Goal: Complete application form

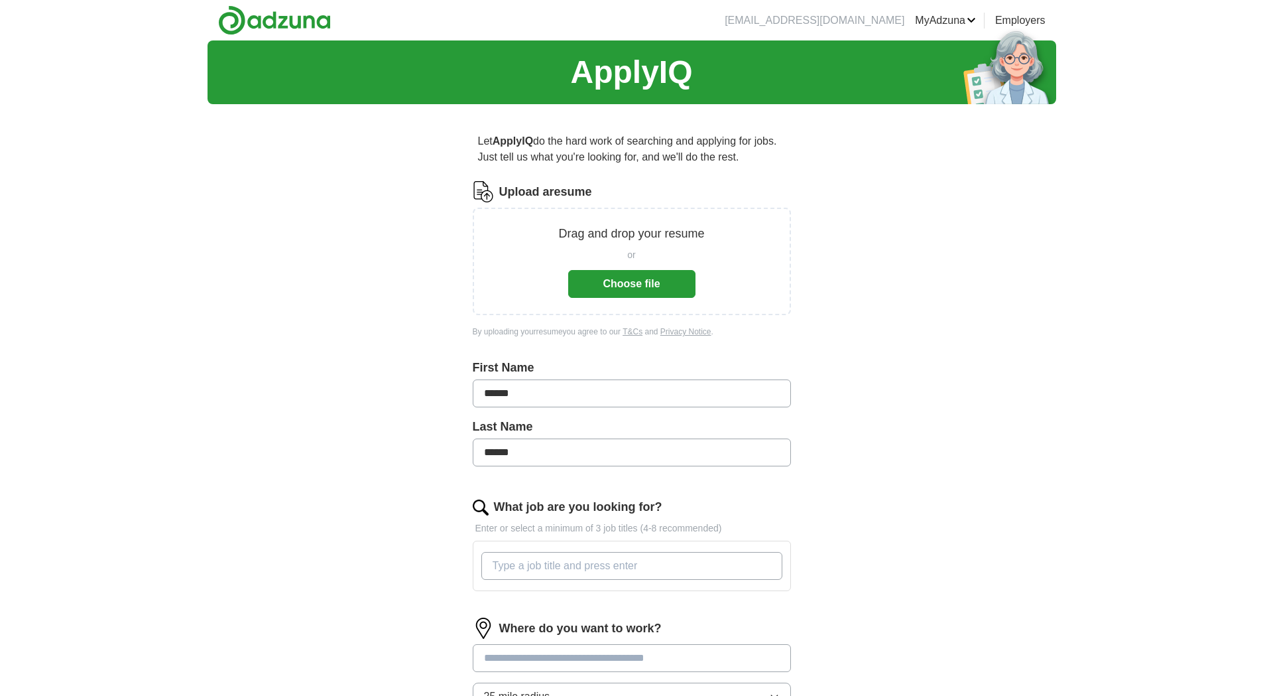
click at [623, 286] on button "Choose file" at bounding box center [631, 284] width 127 height 28
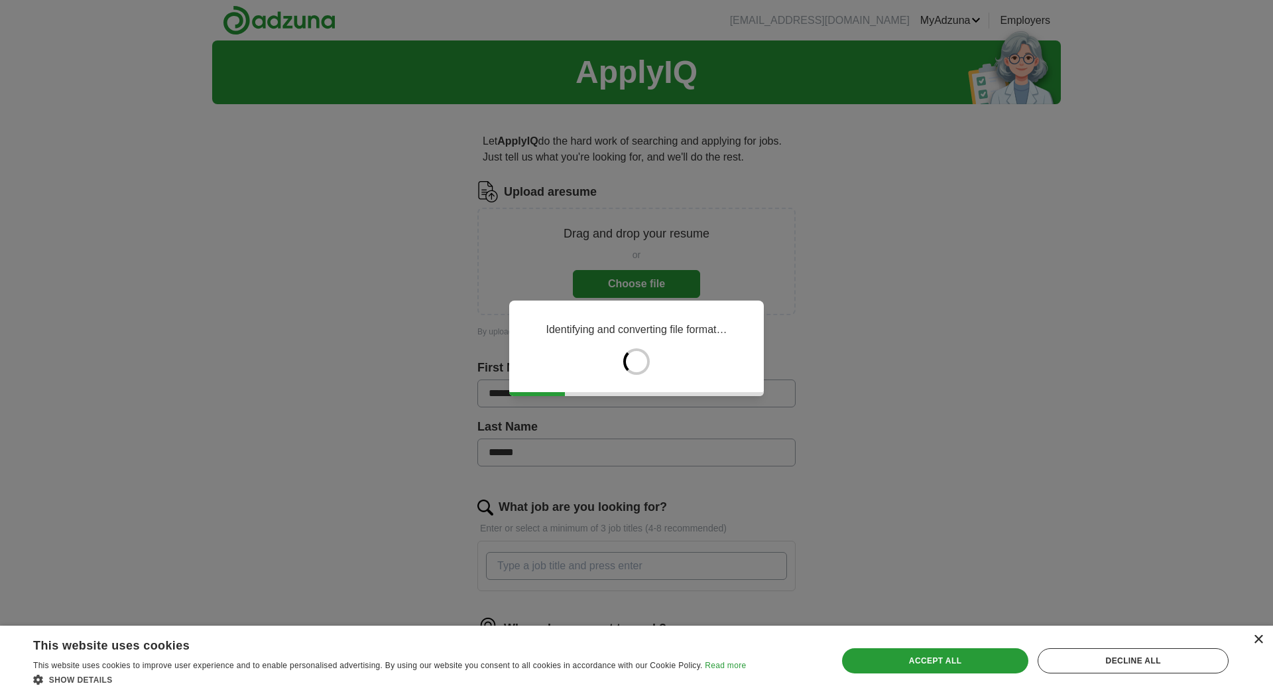
click at [1258, 639] on div "×" at bounding box center [1258, 640] width 10 height 10
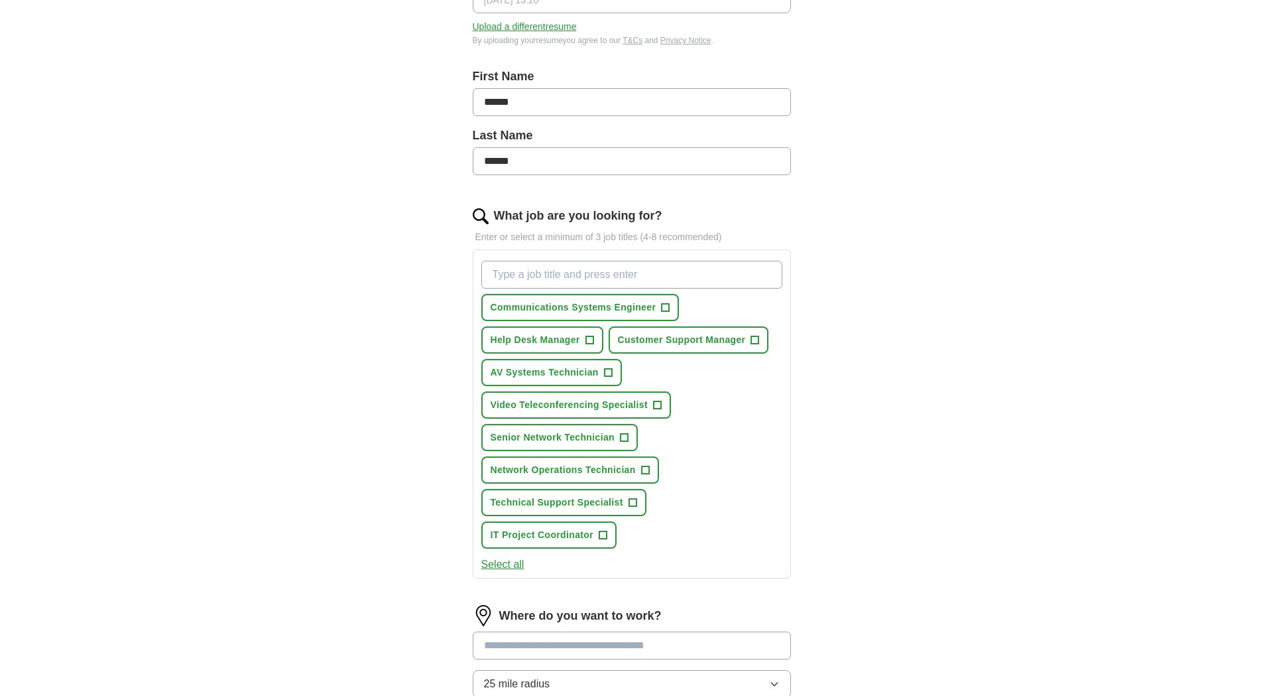
scroll to position [272, 0]
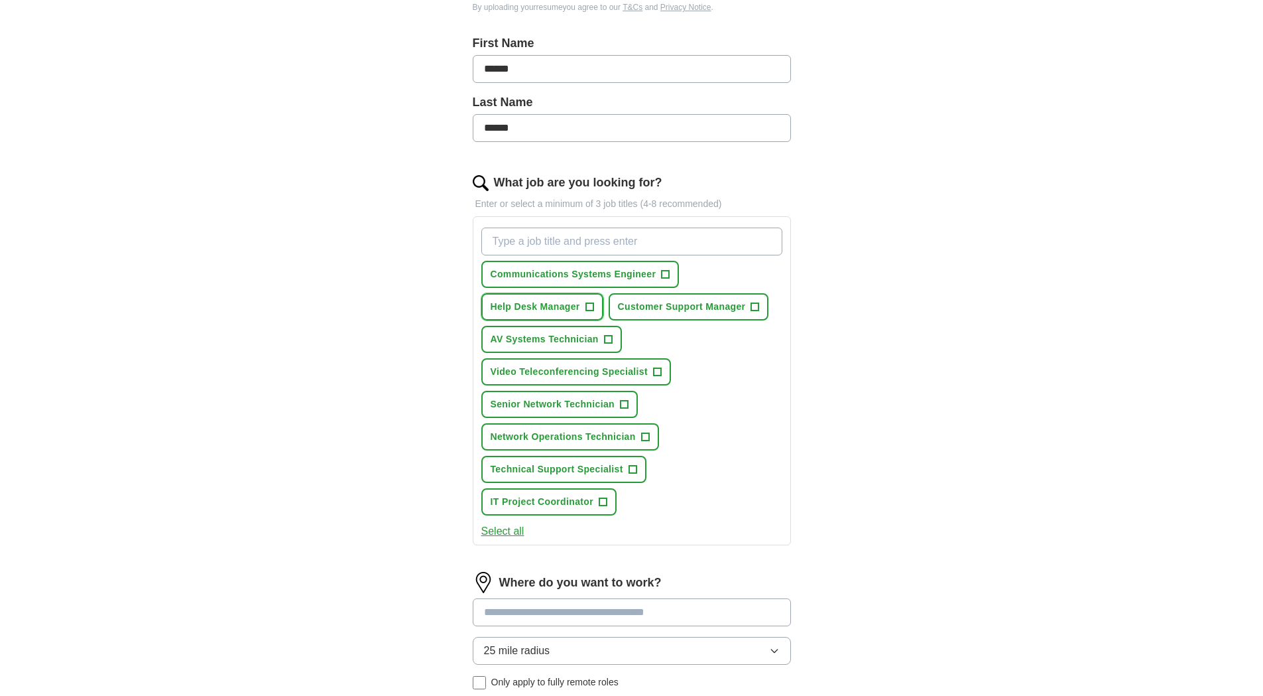
click at [595, 309] on button "Help Desk Manager +" at bounding box center [542, 306] width 122 height 27
click at [658, 373] on span "+" at bounding box center [657, 372] width 8 height 11
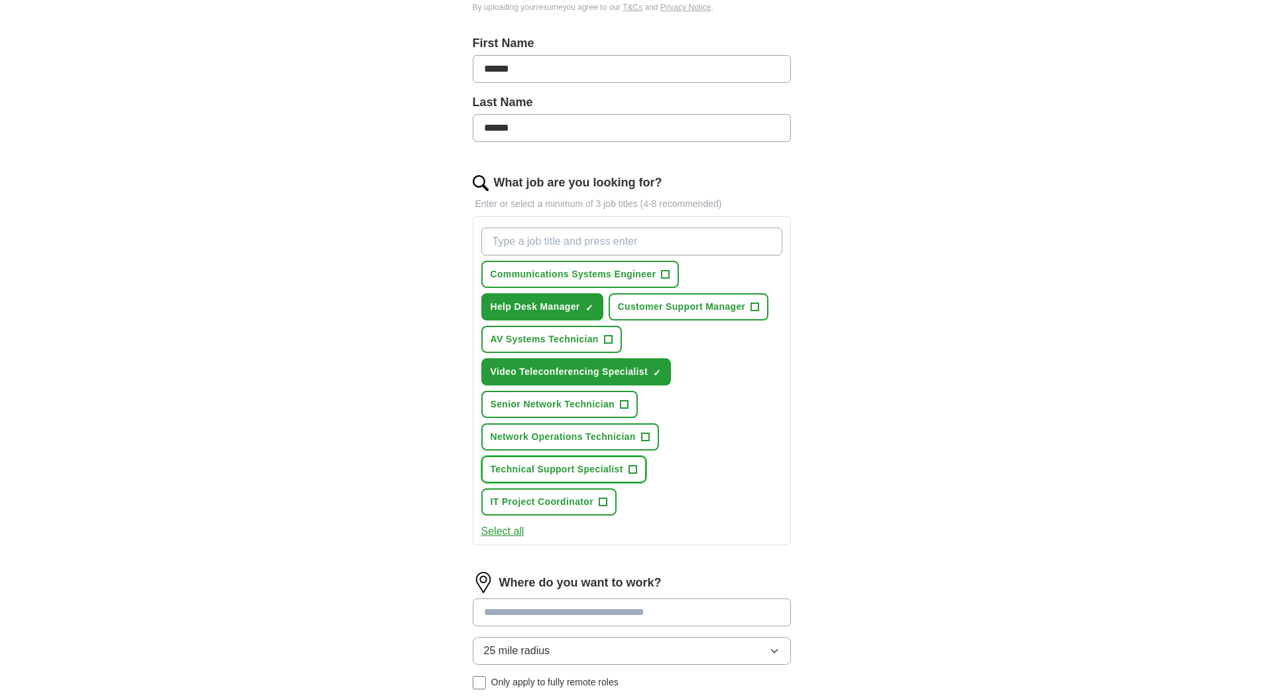
click at [635, 471] on span "+" at bounding box center [633, 469] width 8 height 11
click at [644, 438] on span "+" at bounding box center [645, 437] width 8 height 11
click at [515, 528] on button "Select all" at bounding box center [502, 531] width 43 height 16
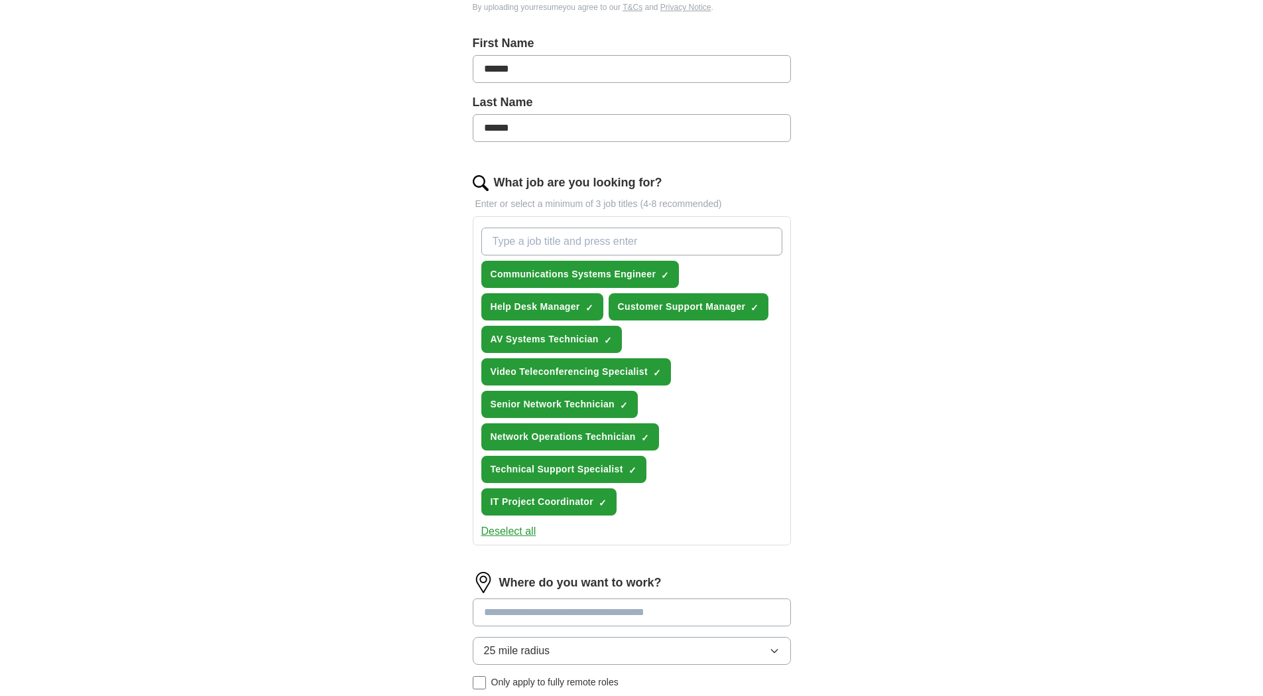
click at [524, 536] on button "Deselect all" at bounding box center [508, 531] width 55 height 16
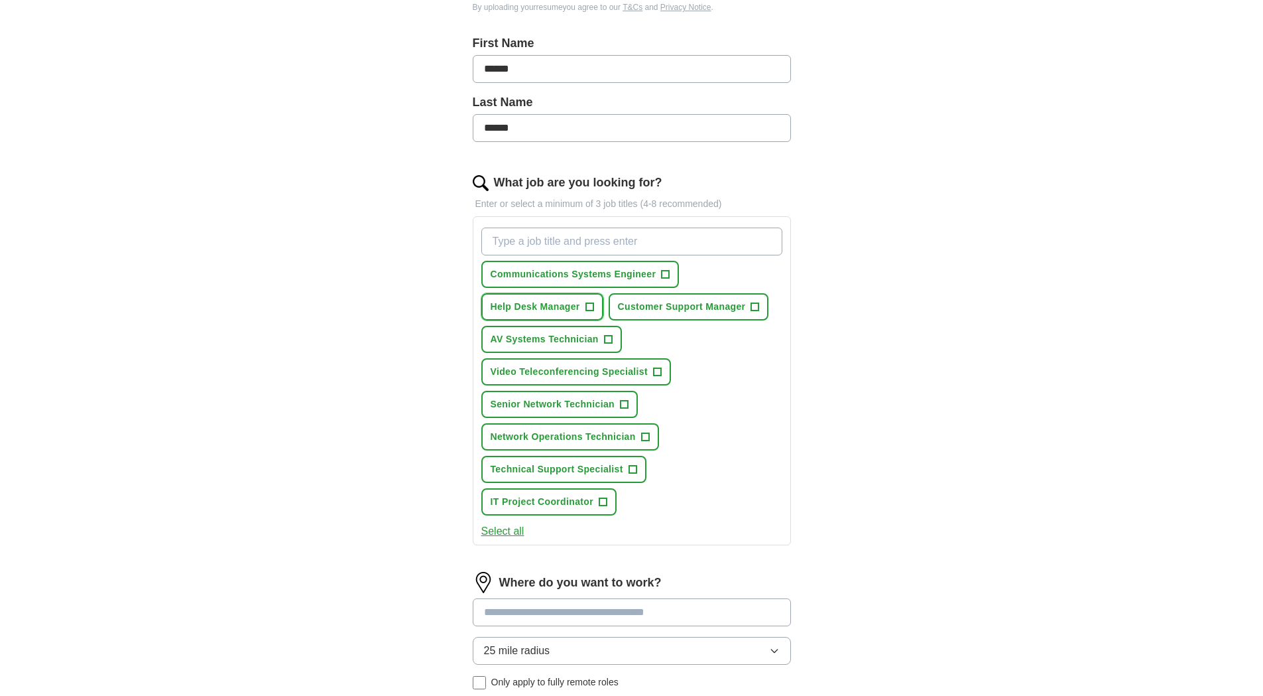
click at [575, 298] on button "Help Desk Manager +" at bounding box center [542, 306] width 122 height 27
click at [633, 266] on button "Communications Systems Engineer +" at bounding box center [580, 274] width 198 height 27
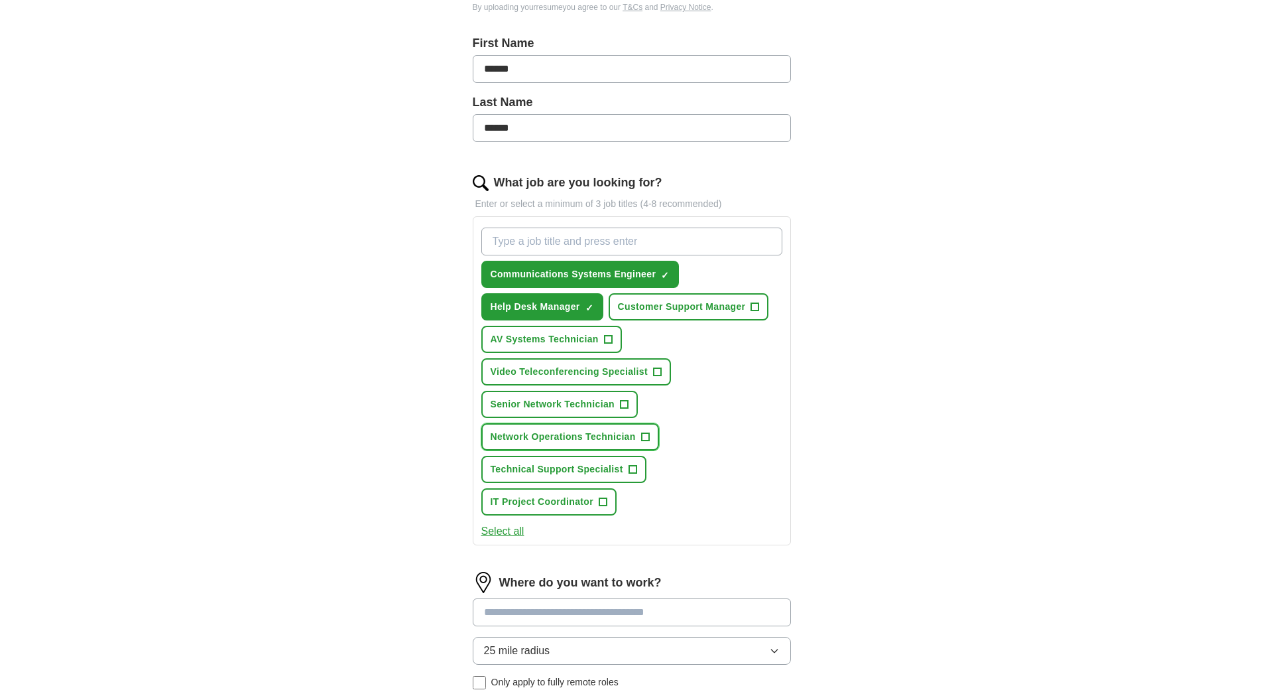
click at [646, 437] on span "+" at bounding box center [645, 437] width 8 height 11
click at [632, 471] on span "+" at bounding box center [633, 469] width 8 height 11
click at [648, 373] on button "Video Teleconferencing Specialist +" at bounding box center [576, 371] width 190 height 27
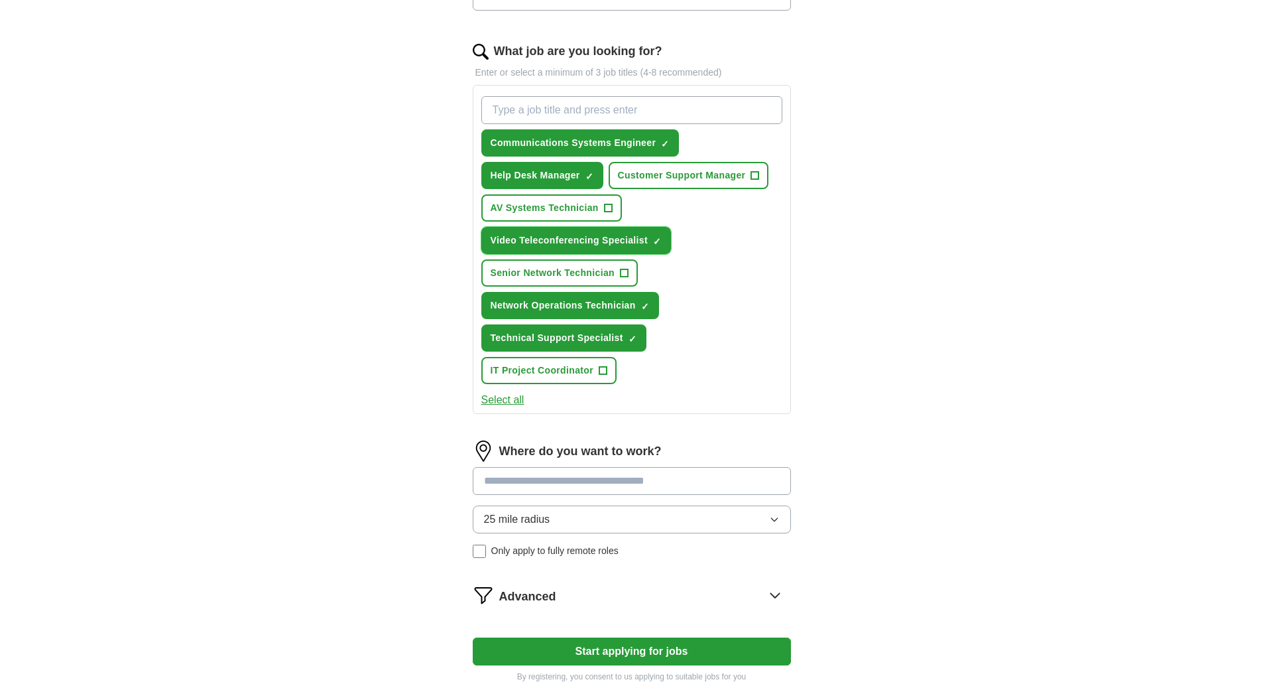
scroll to position [475, 0]
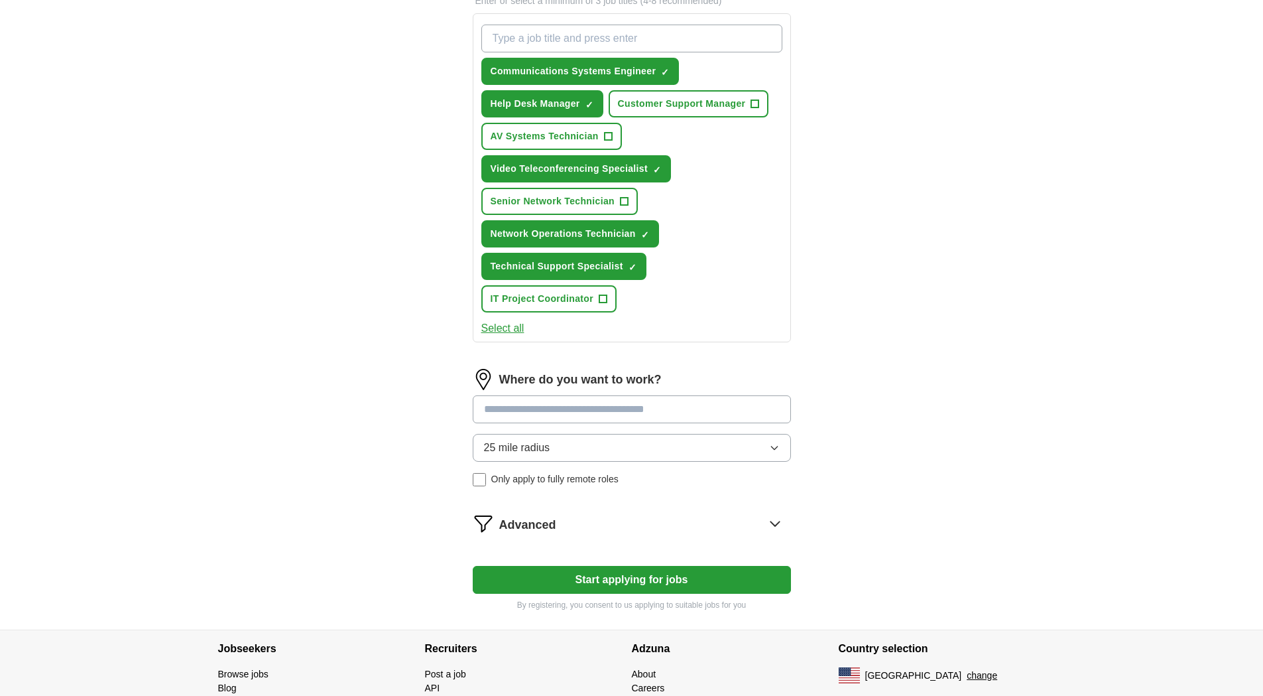
click at [656, 452] on button "25 mile radius" at bounding box center [632, 448] width 318 height 28
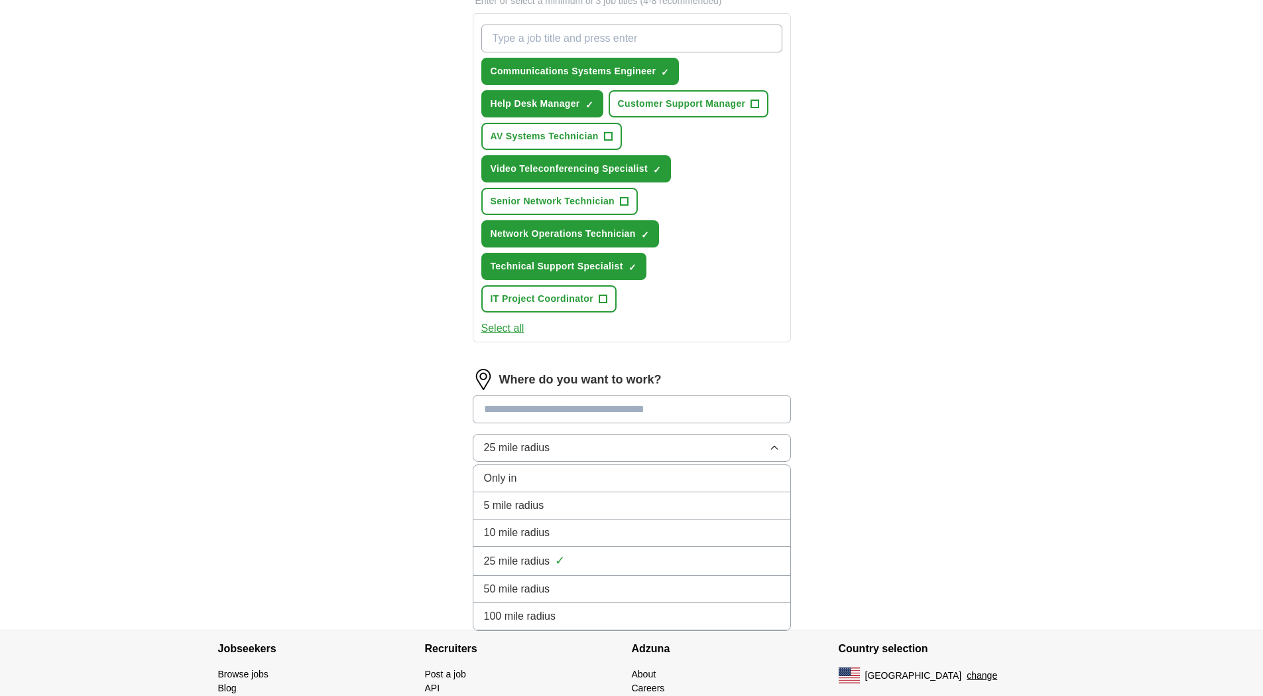
click at [627, 416] on input at bounding box center [632, 409] width 318 height 28
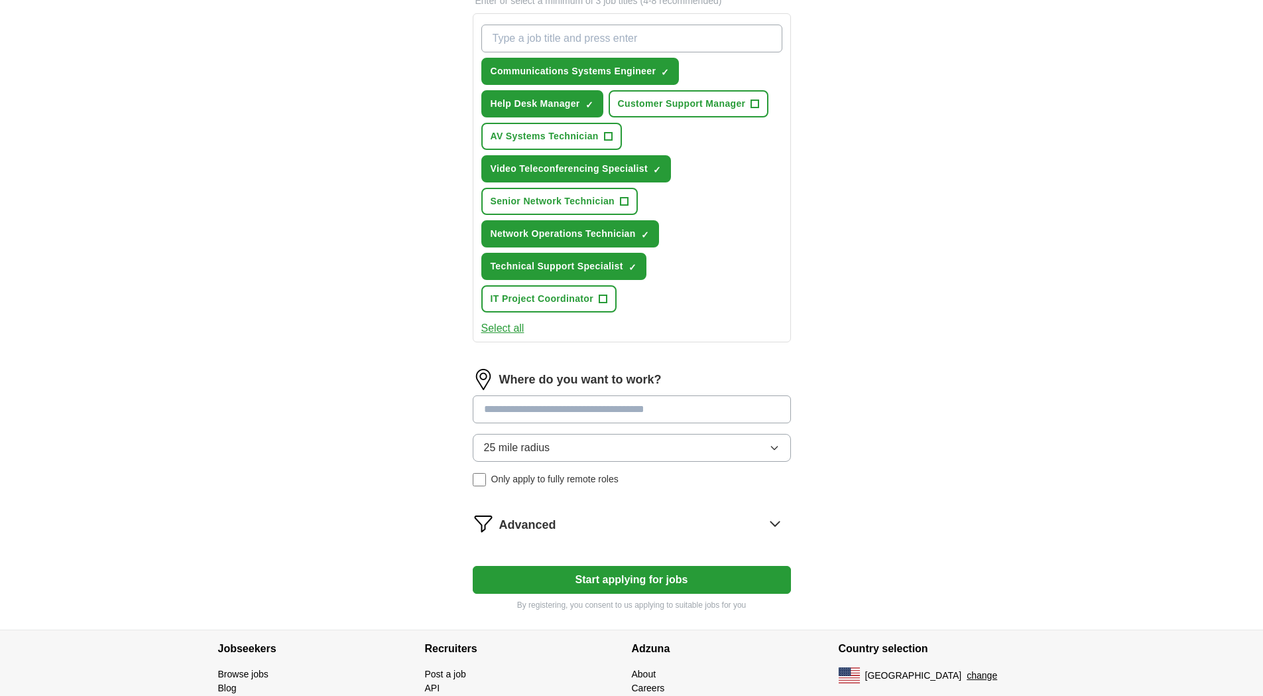
click at [641, 416] on input at bounding box center [632, 409] width 318 height 28
click at [704, 420] on input at bounding box center [632, 409] width 318 height 28
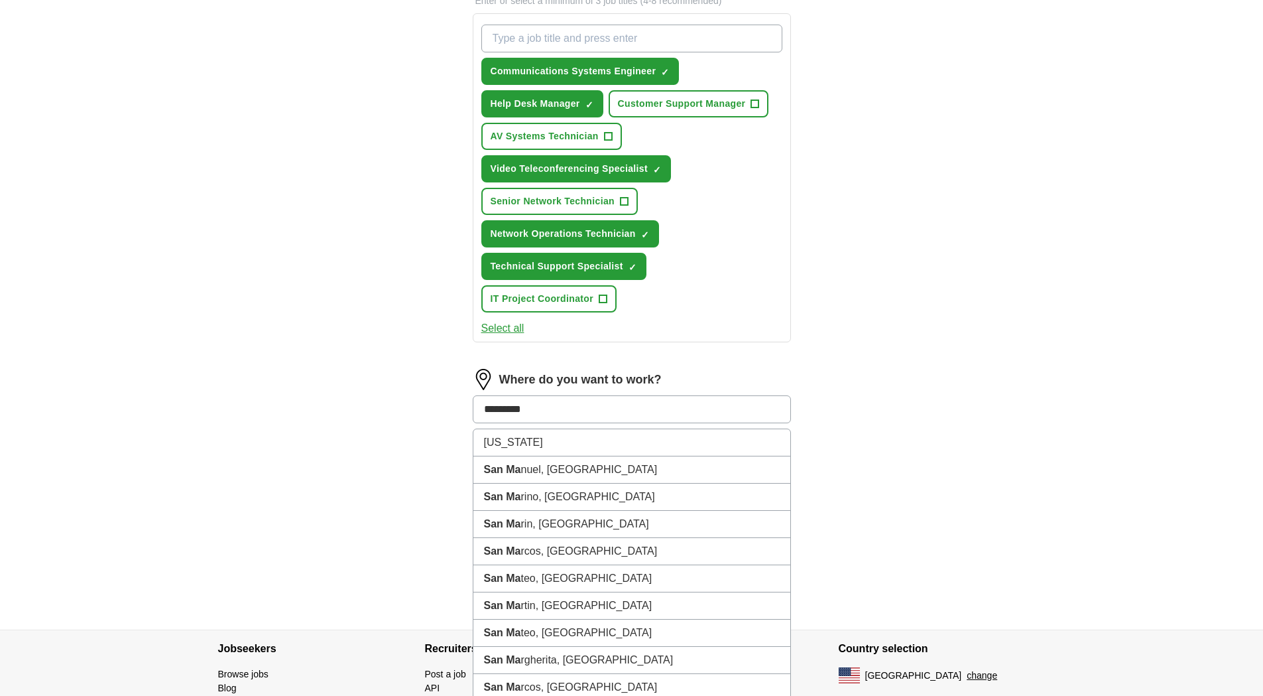
type input "**********"
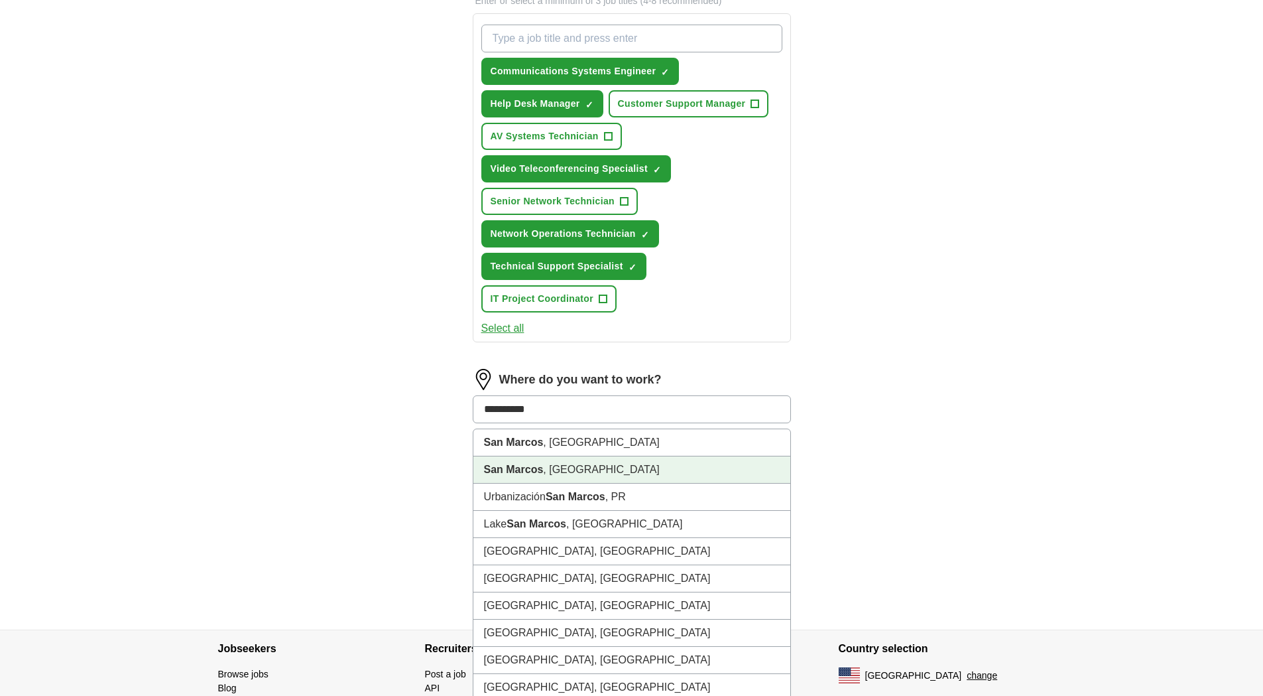
click at [638, 471] on li "[GEOGRAPHIC_DATA] , [GEOGRAPHIC_DATA]" at bounding box center [631, 469] width 317 height 27
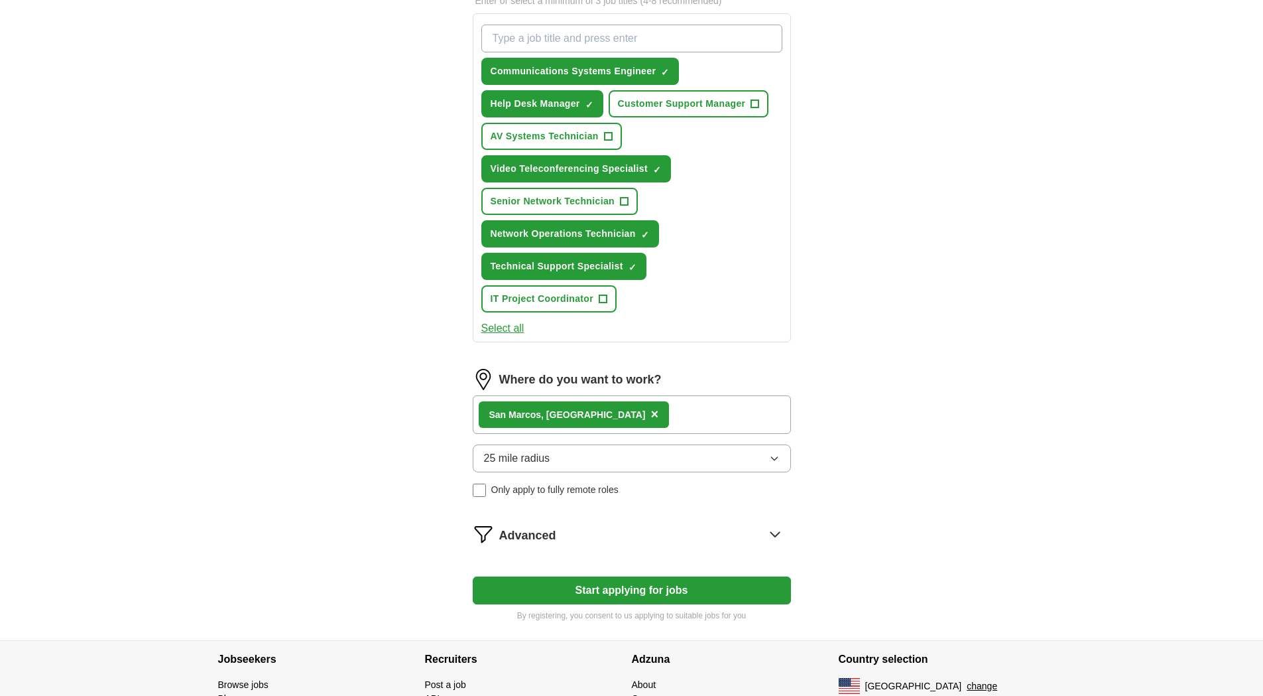
click at [623, 536] on div "Advanced" at bounding box center [645, 533] width 292 height 21
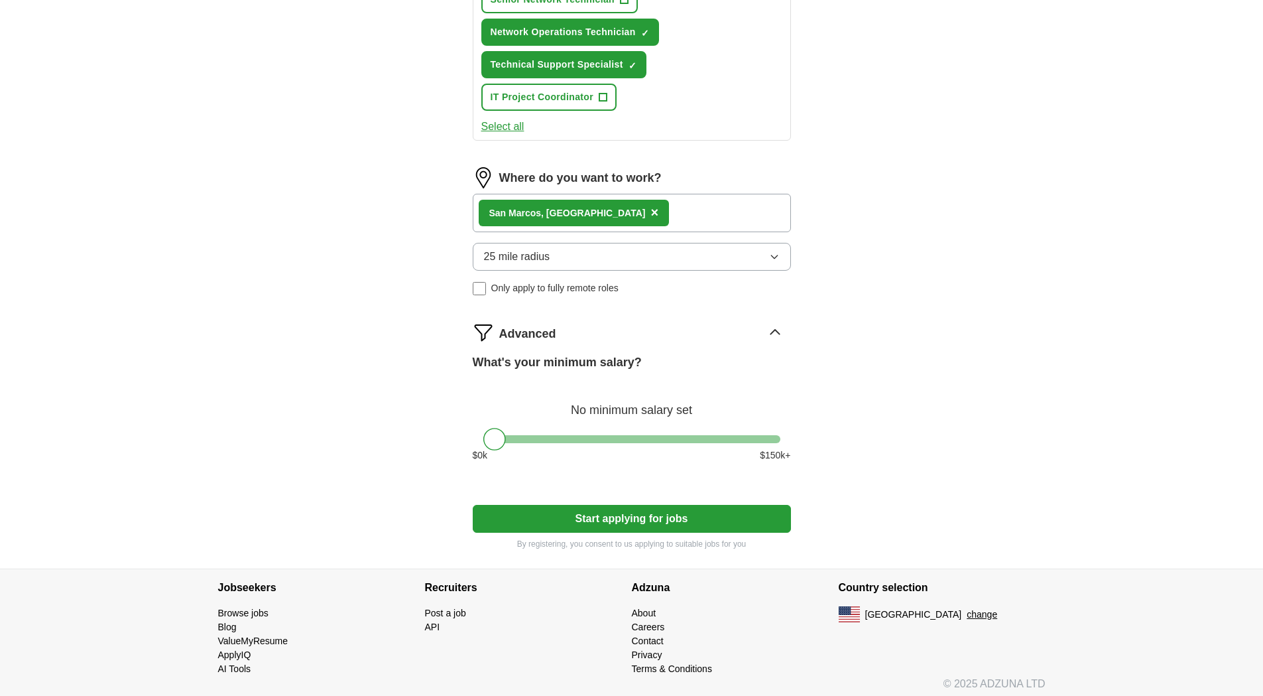
scroll to position [683, 0]
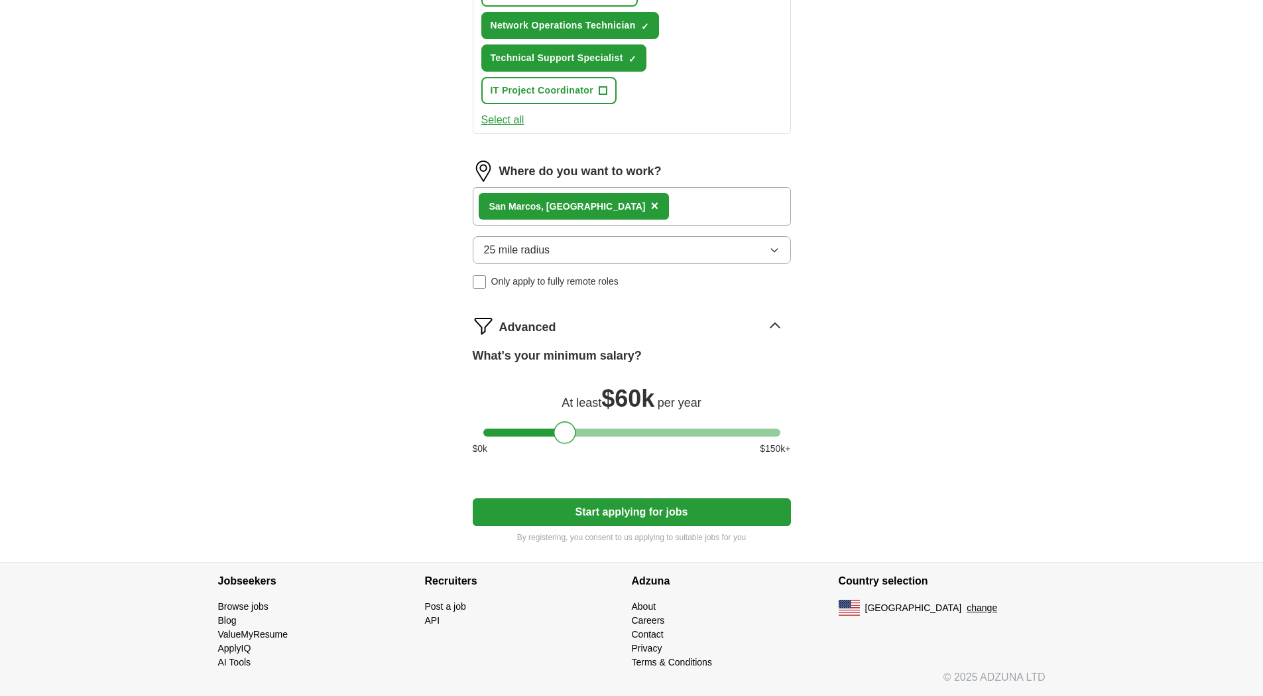
drag, startPoint x: 503, startPoint y: 432, endPoint x: 573, endPoint y: 429, distance: 70.3
click at [573, 429] on div at bounding box center [565, 432] width 23 height 23
drag, startPoint x: 367, startPoint y: 436, endPoint x: 381, endPoint y: 423, distance: 19.2
click at [674, 209] on div "[GEOGRAPHIC_DATA] , [GEOGRAPHIC_DATA] ×" at bounding box center [632, 206] width 318 height 38
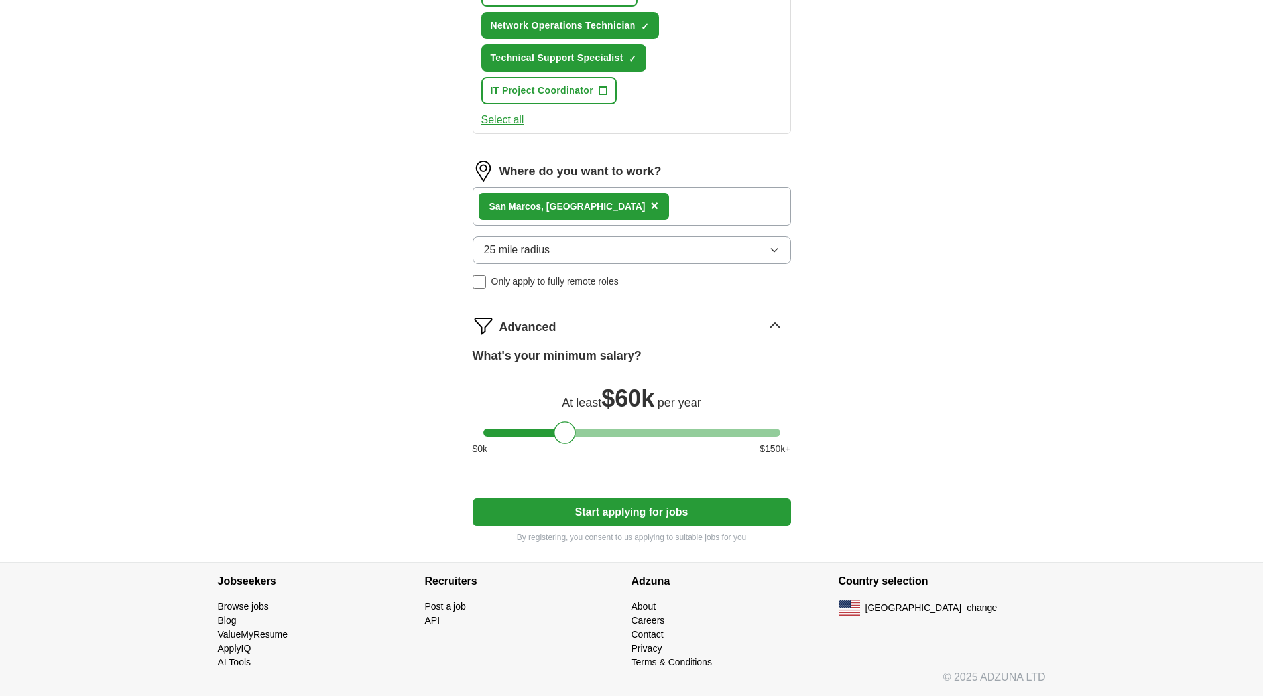
click at [599, 202] on div "[GEOGRAPHIC_DATA] , [GEOGRAPHIC_DATA] ×" at bounding box center [632, 206] width 318 height 38
click at [640, 504] on button "Start applying for jobs" at bounding box center [632, 512] width 318 height 28
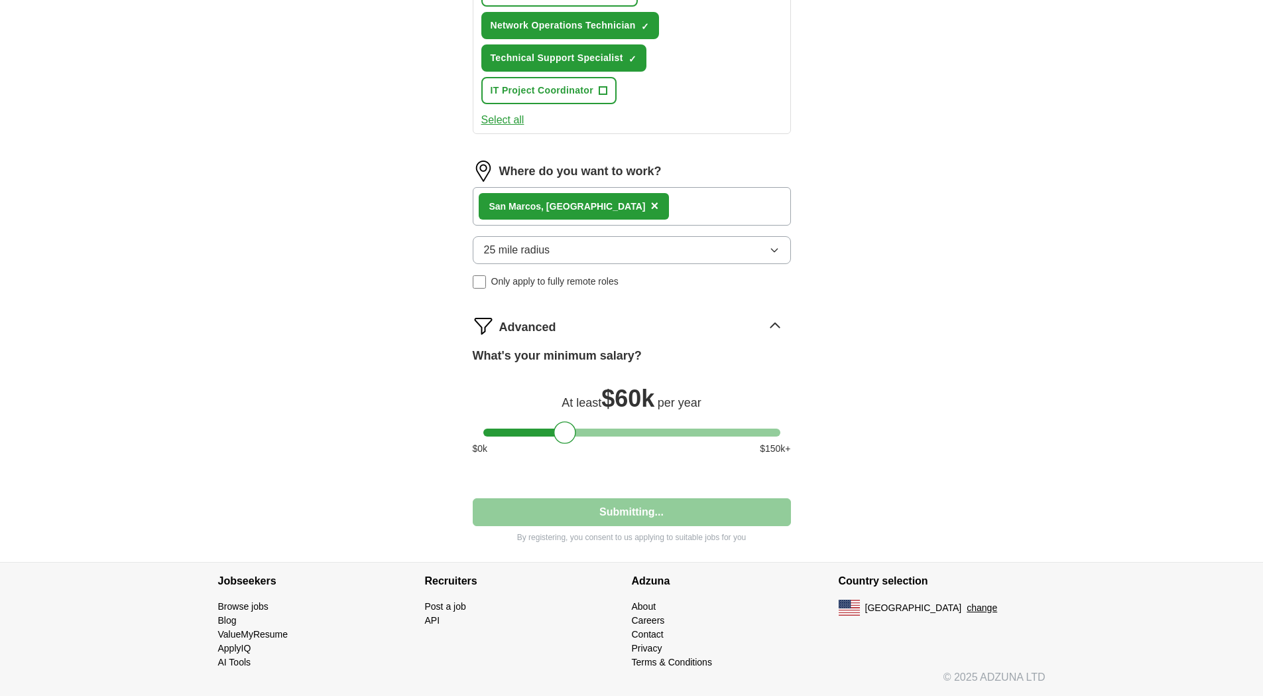
select select "**"
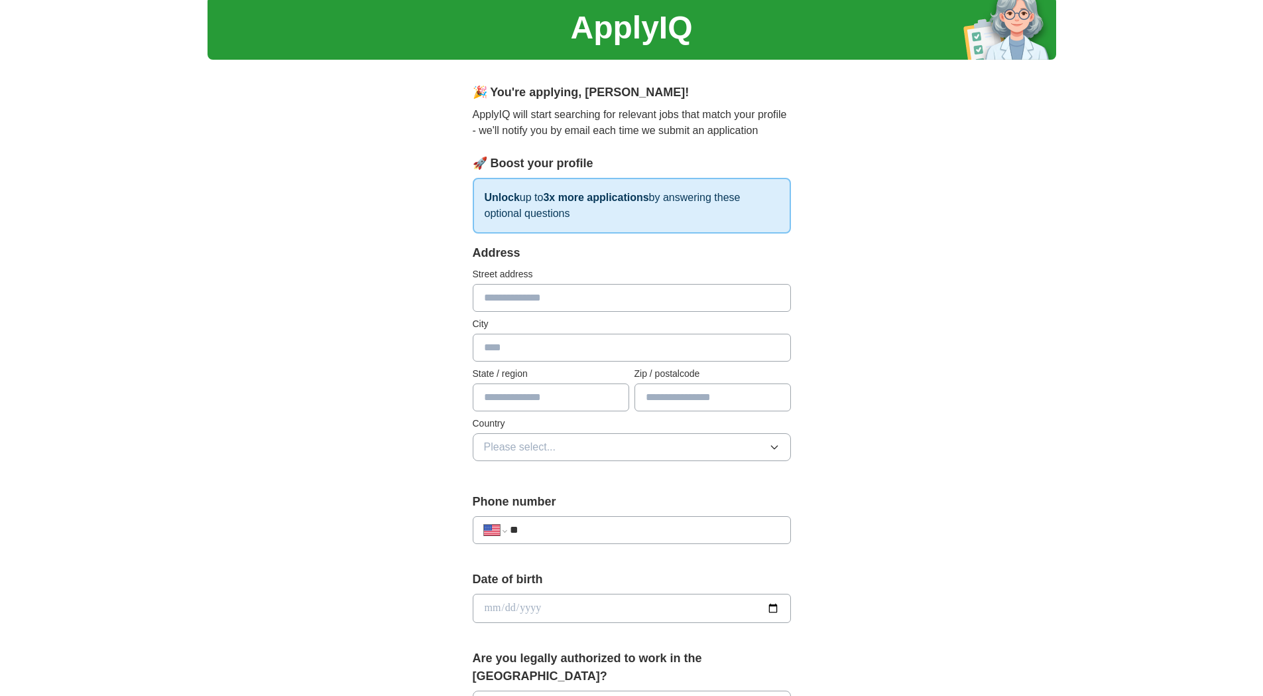
scroll to position [0, 0]
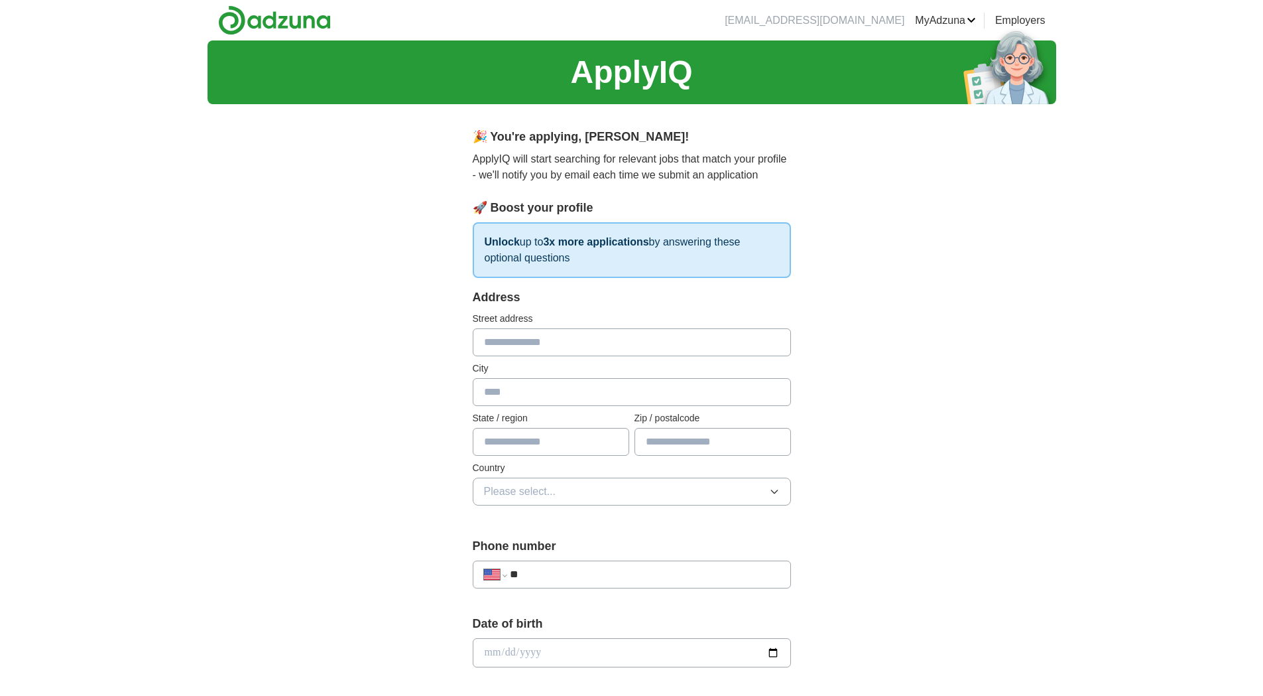
click at [577, 346] on input "text" at bounding box center [632, 342] width 318 height 28
click at [627, 351] on input "text" at bounding box center [632, 342] width 318 height 28
type input "**********"
type input "*******"
type input "**"
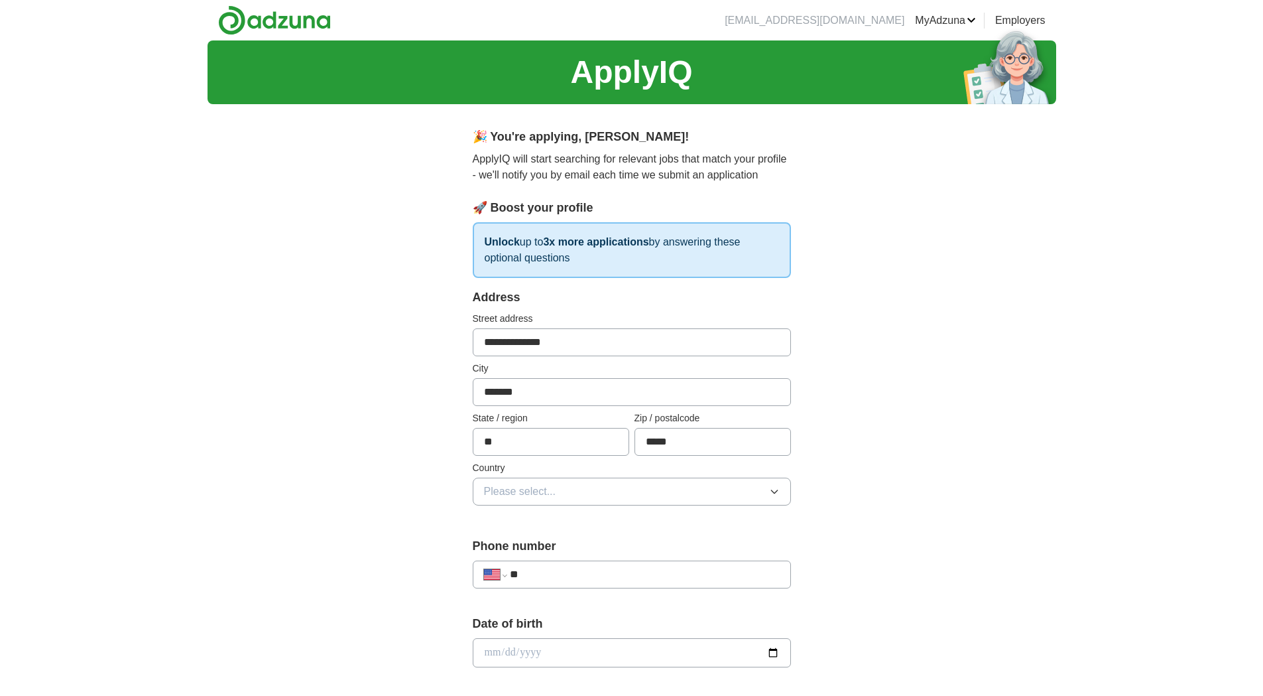
type input "*****"
click at [668, 501] on button "Please select..." at bounding box center [632, 491] width 318 height 28
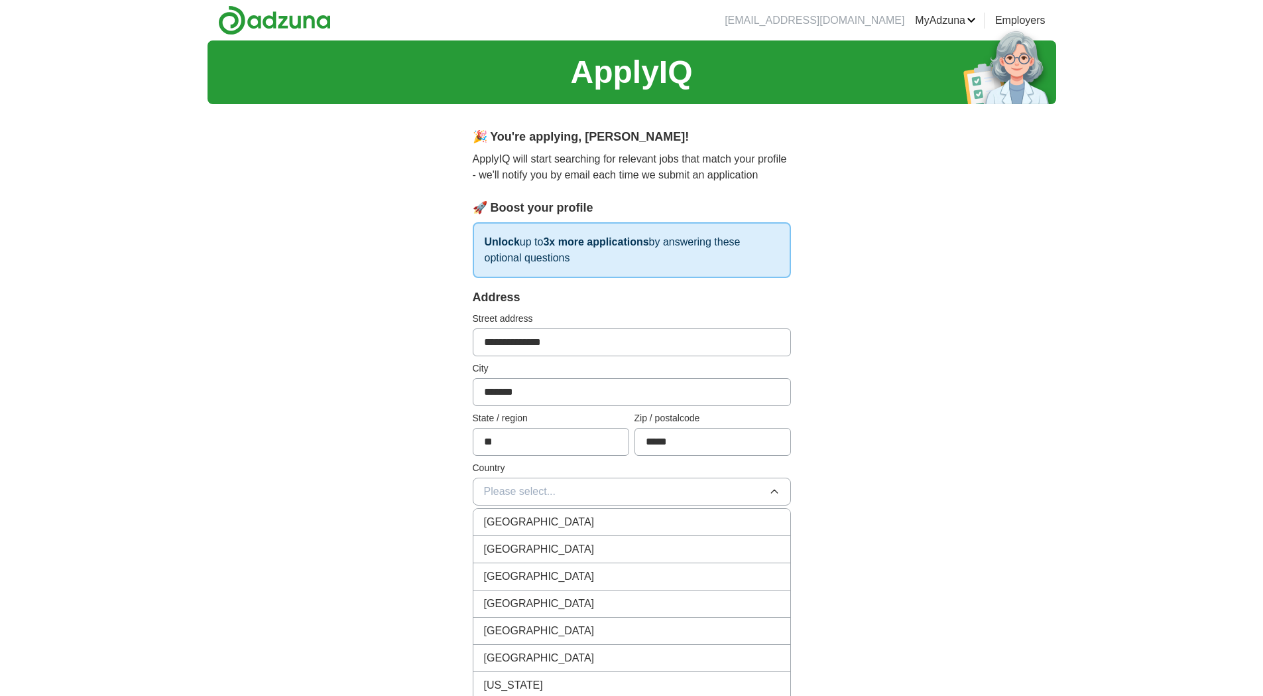
click at [618, 550] on div "[GEOGRAPHIC_DATA]" at bounding box center [632, 549] width 296 height 16
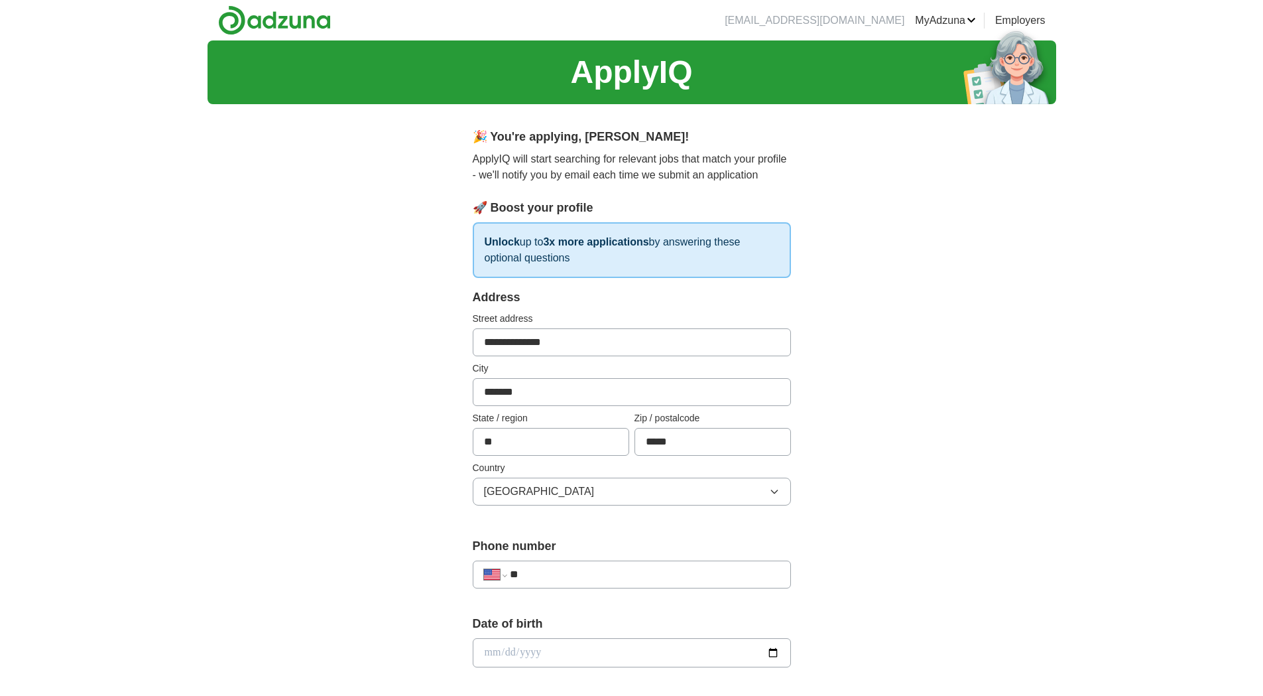
click at [979, 546] on div "**********" at bounding box center [632, 643] width 849 height 1207
click at [742, 578] on input "**" at bounding box center [644, 574] width 269 height 16
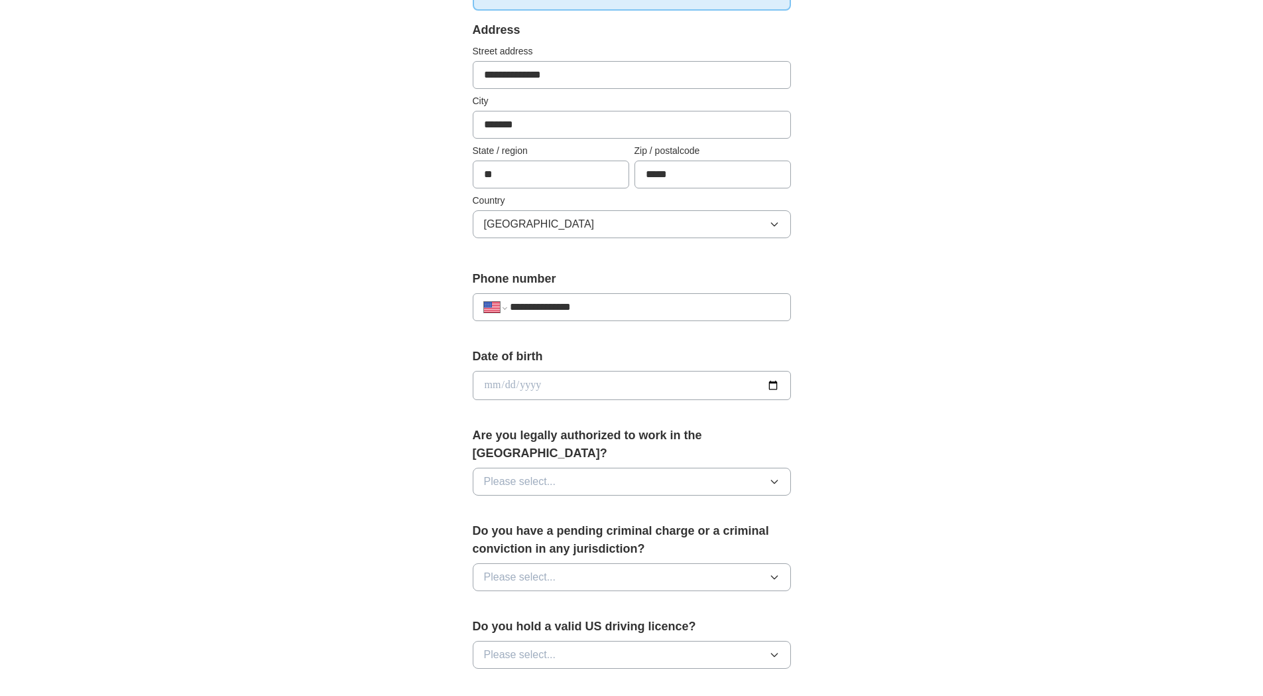
scroll to position [271, 0]
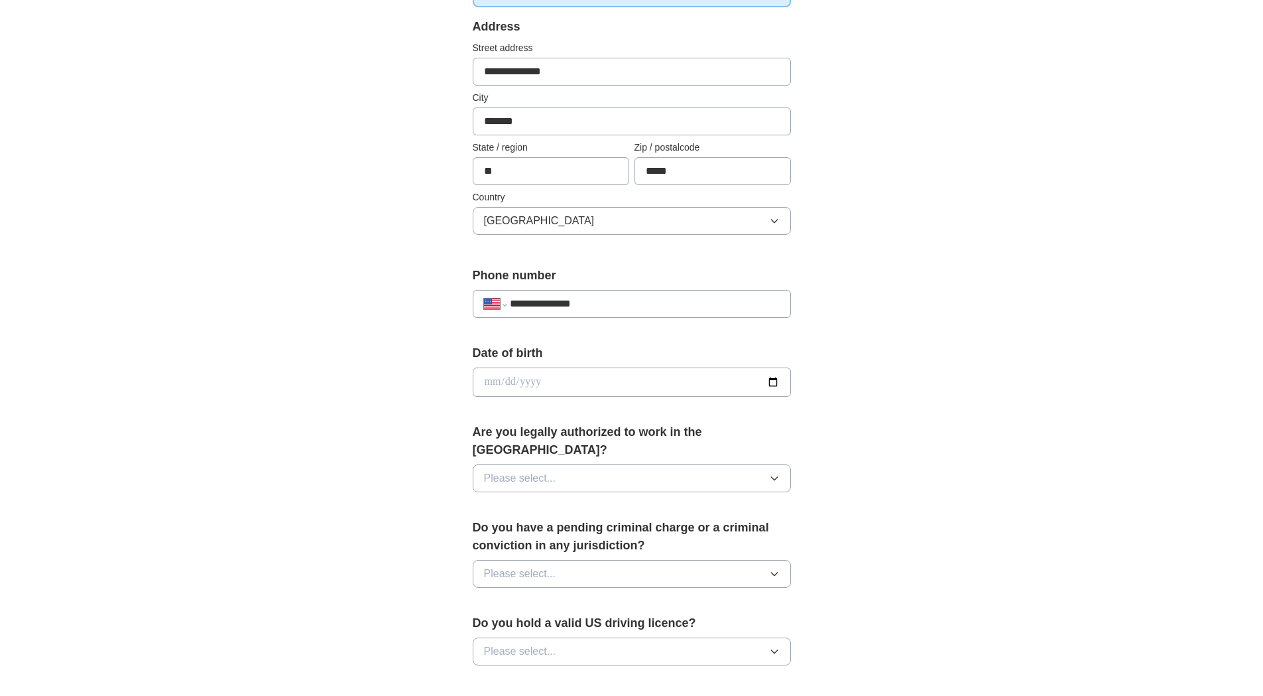
type input "**********"
click at [776, 375] on input "date" at bounding box center [632, 381] width 318 height 29
click at [774, 381] on input "date" at bounding box center [632, 381] width 318 height 29
type input "**********"
click at [772, 473] on icon "button" at bounding box center [774, 478] width 11 height 11
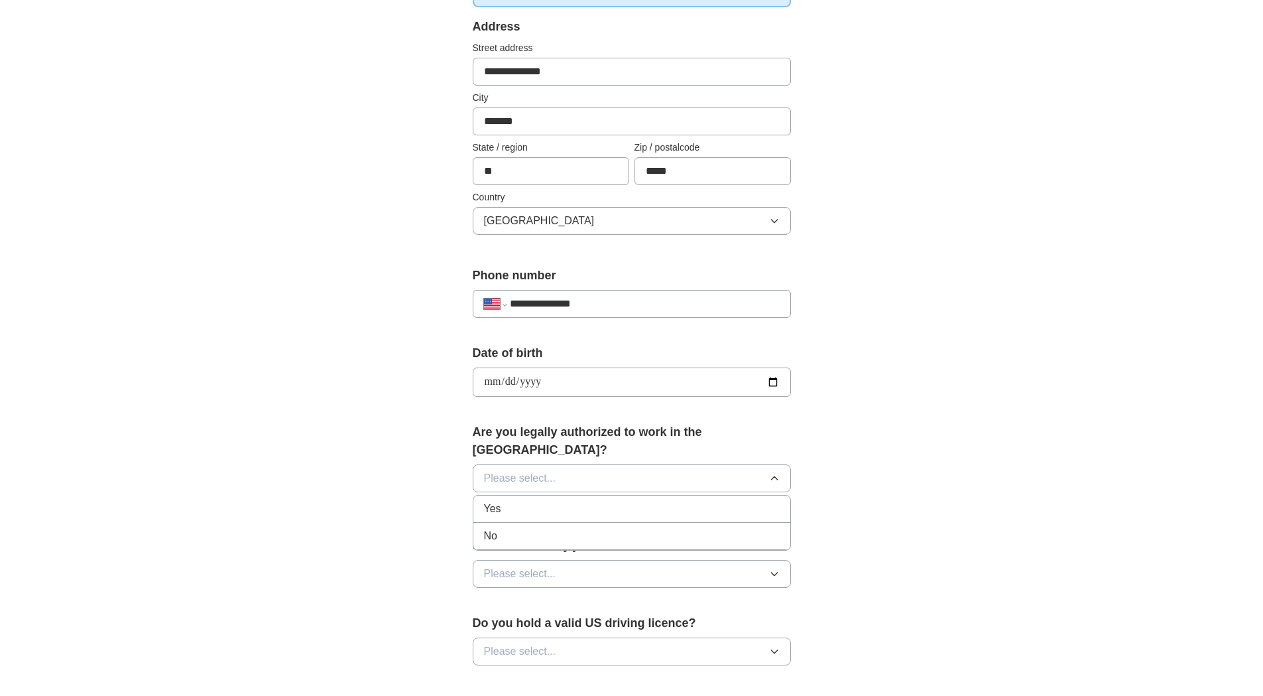
click at [603, 501] on div "Yes" at bounding box center [632, 509] width 296 height 16
click at [754, 560] on button "Please select..." at bounding box center [632, 574] width 318 height 28
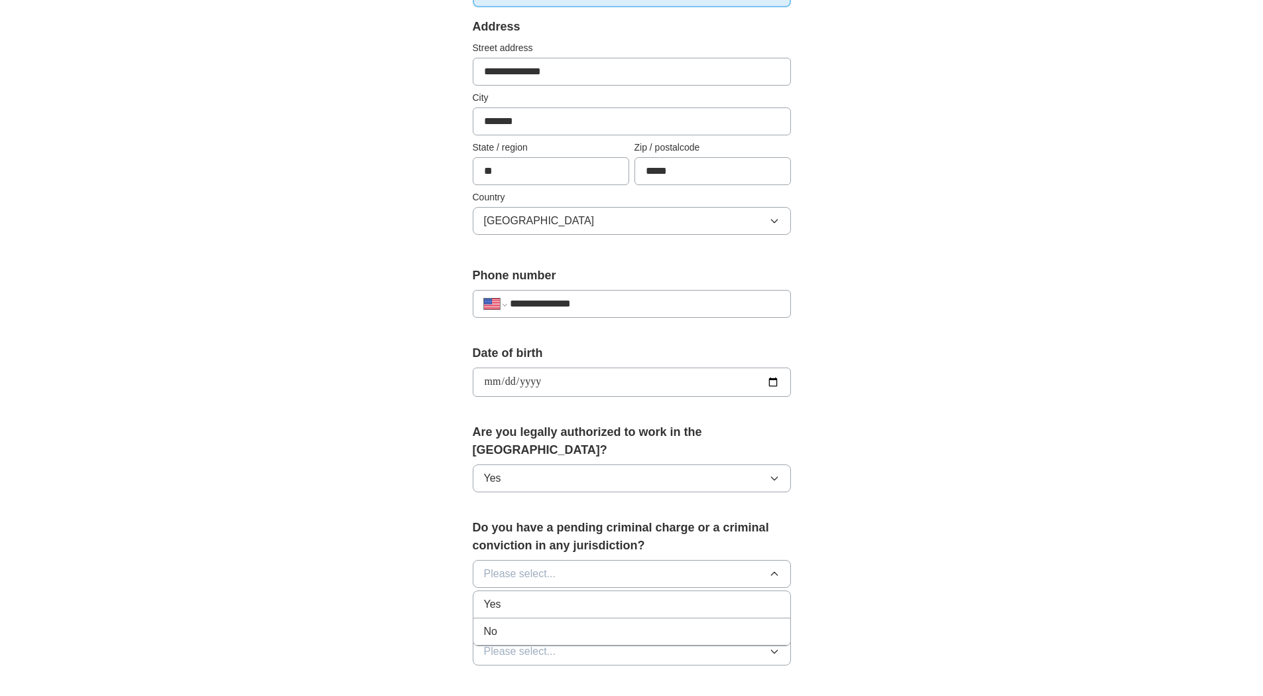
click at [533, 623] on div "No" at bounding box center [632, 631] width 296 height 16
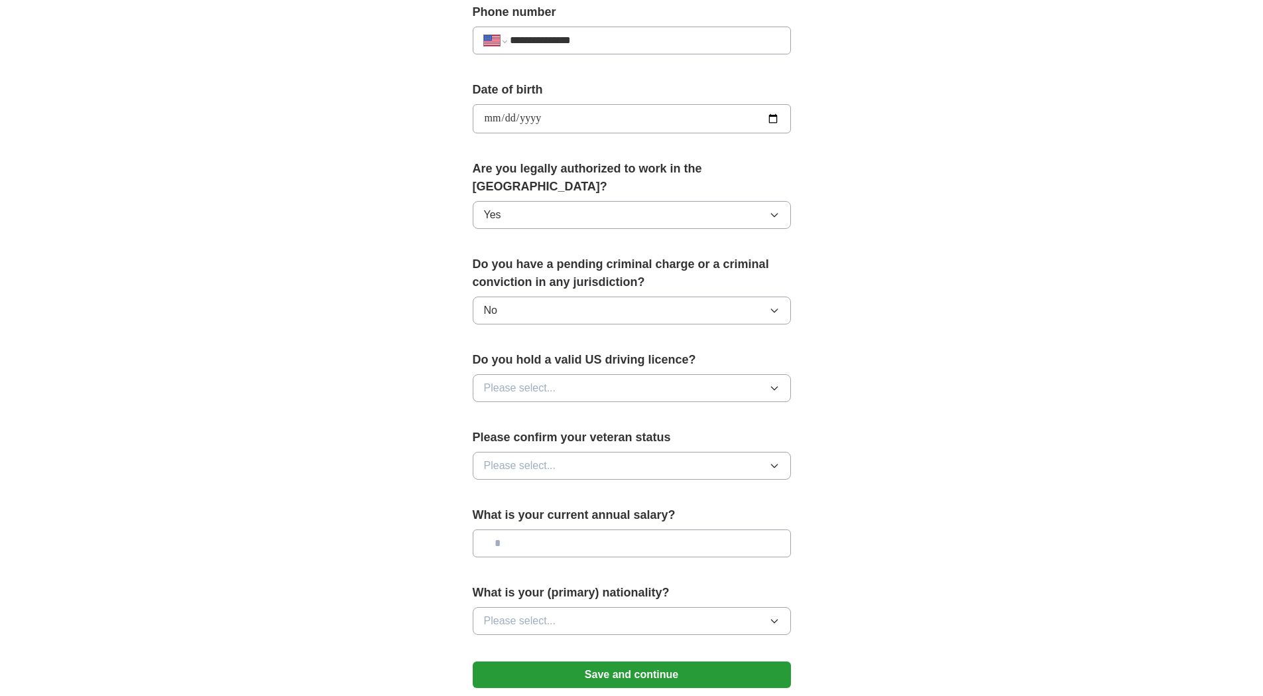
scroll to position [542, 0]
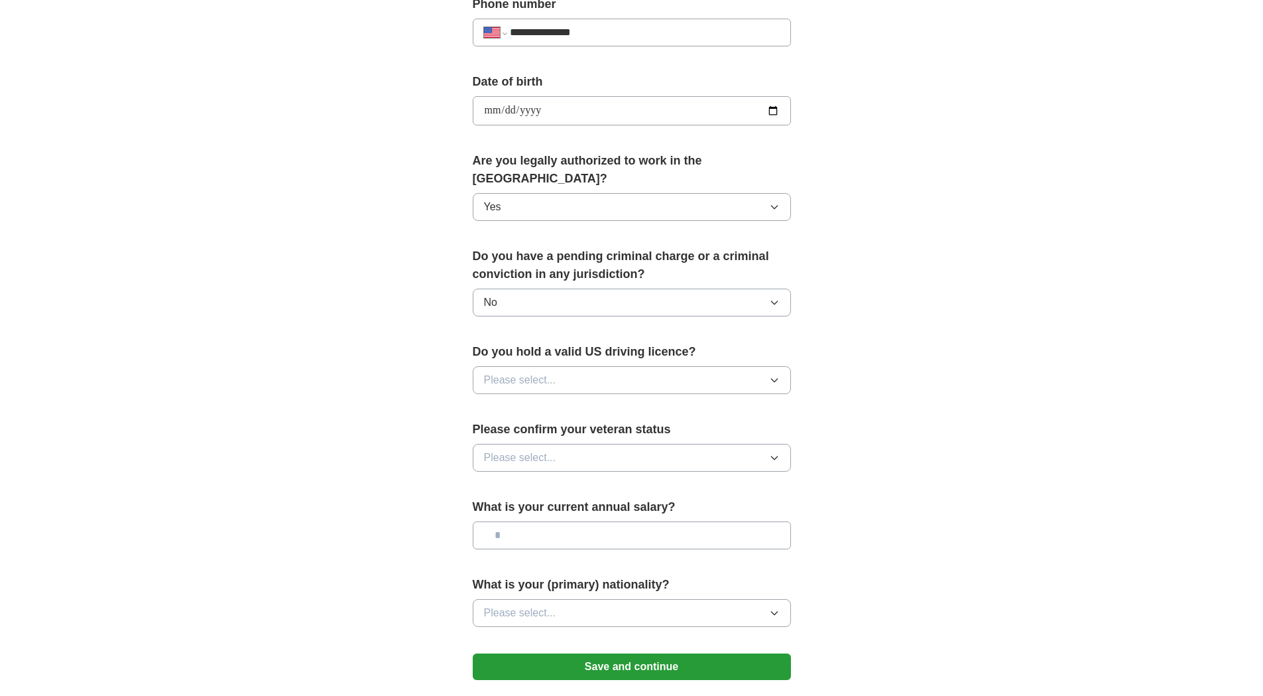
click at [761, 366] on button "Please select..." at bounding box center [632, 380] width 318 height 28
click at [654, 402] on div "Yes" at bounding box center [632, 410] width 296 height 16
click at [764, 444] on button "Please select..." at bounding box center [632, 458] width 318 height 28
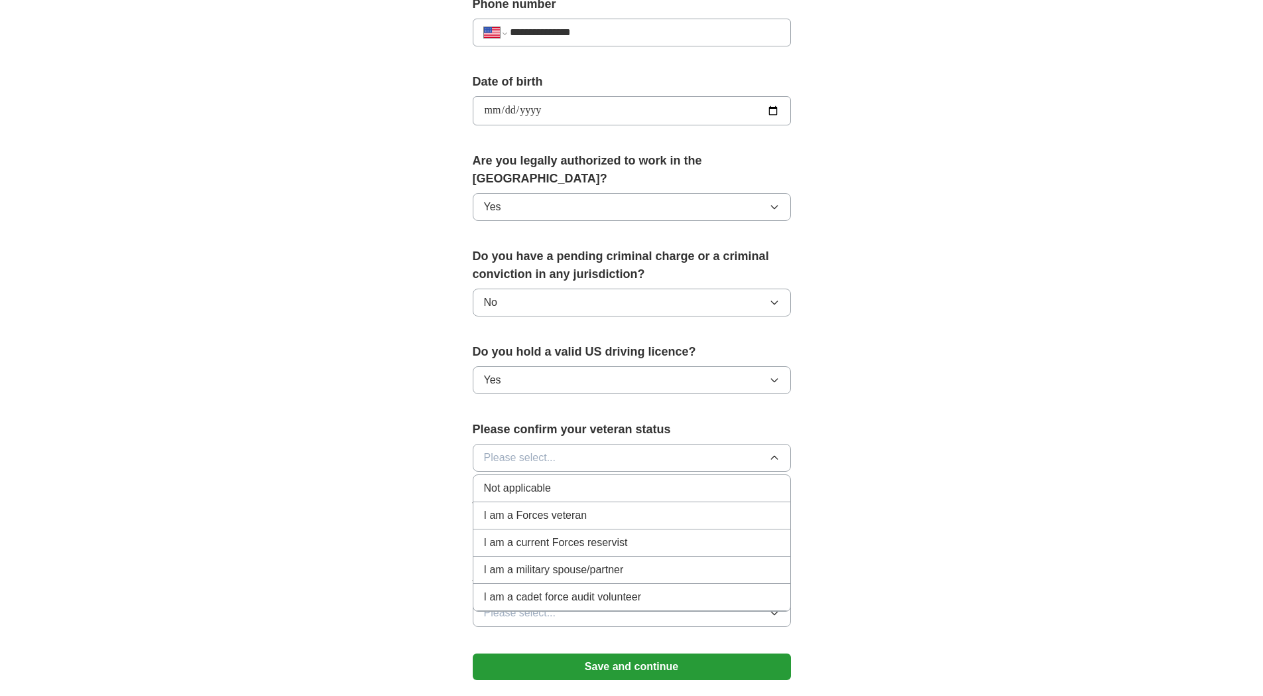
click at [655, 507] on div "I am a Forces veteran" at bounding box center [632, 515] width 296 height 16
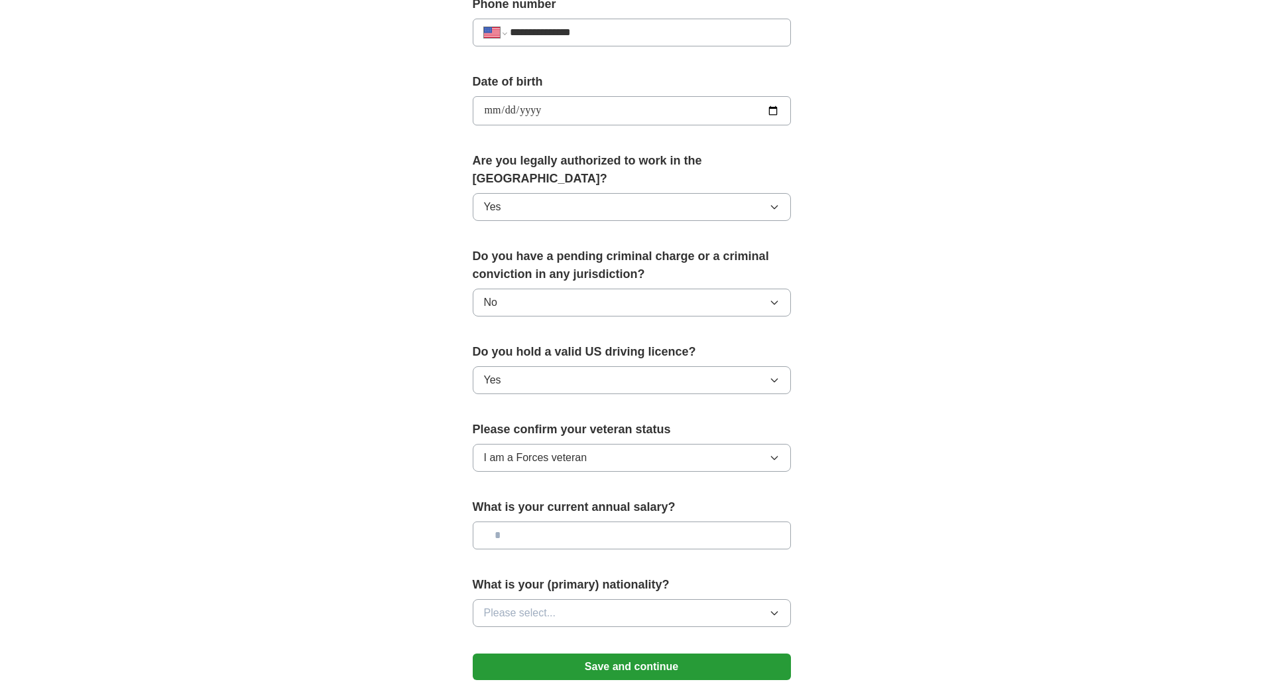
click at [723, 521] on input "text" at bounding box center [632, 535] width 318 height 28
type input "*******"
click at [778, 600] on button "Please select..." at bounding box center [632, 613] width 318 height 28
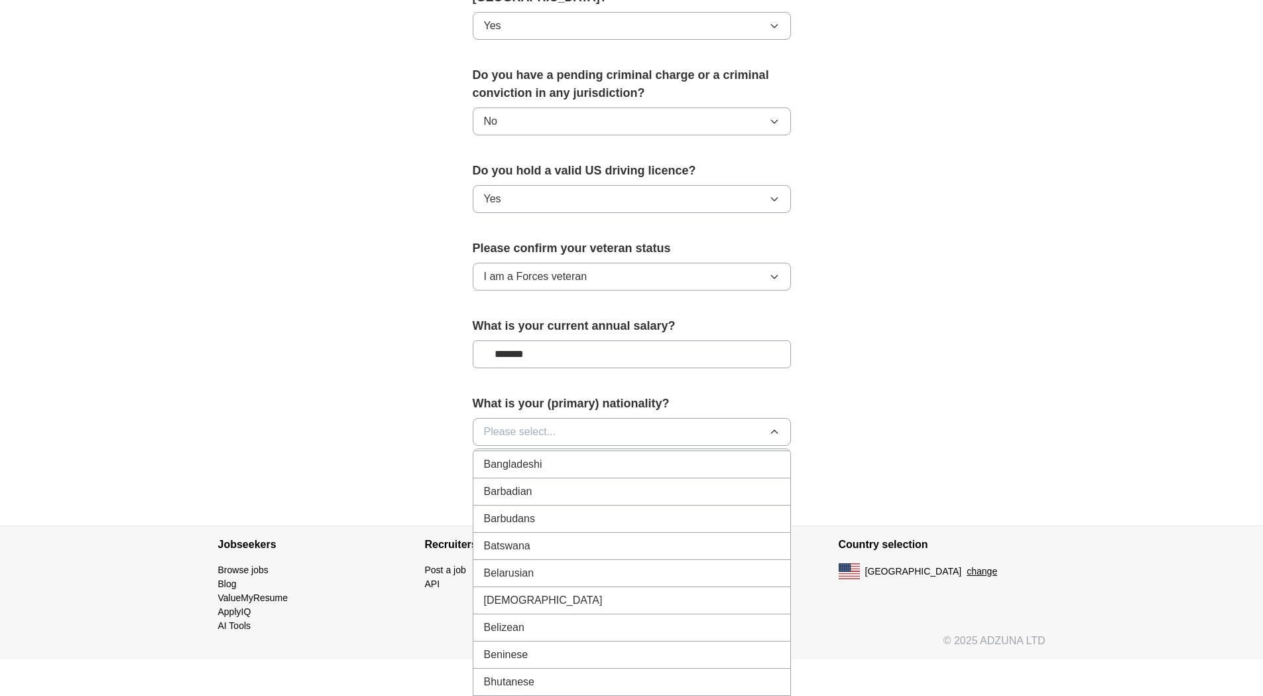
scroll to position [0, 0]
click at [562, 454] on li "American" at bounding box center [631, 462] width 317 height 27
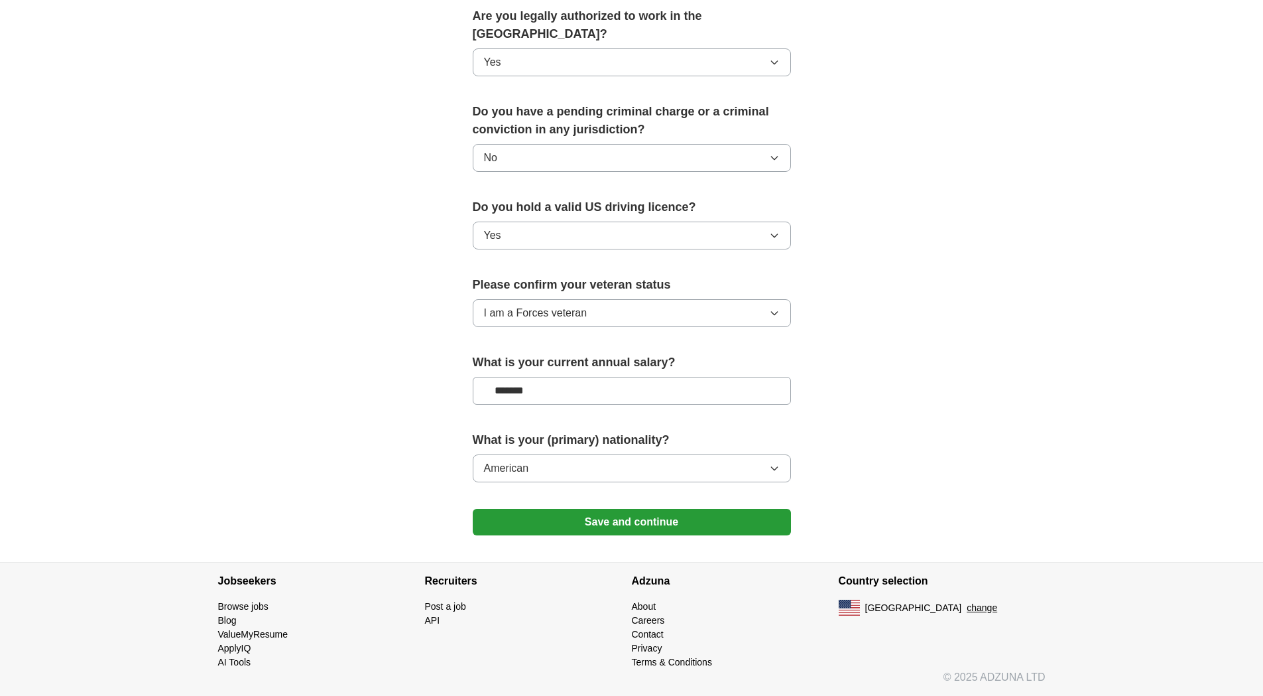
scroll to position [668, 0]
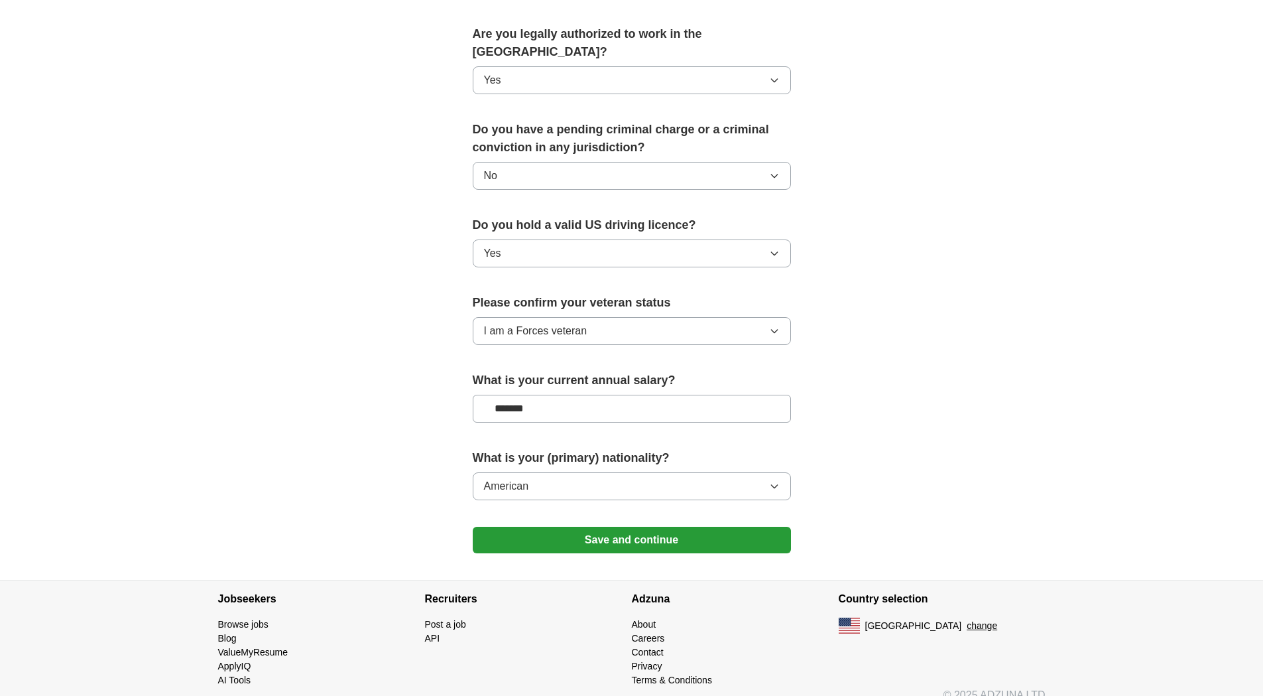
click at [648, 528] on button "Save and continue" at bounding box center [632, 539] width 318 height 27
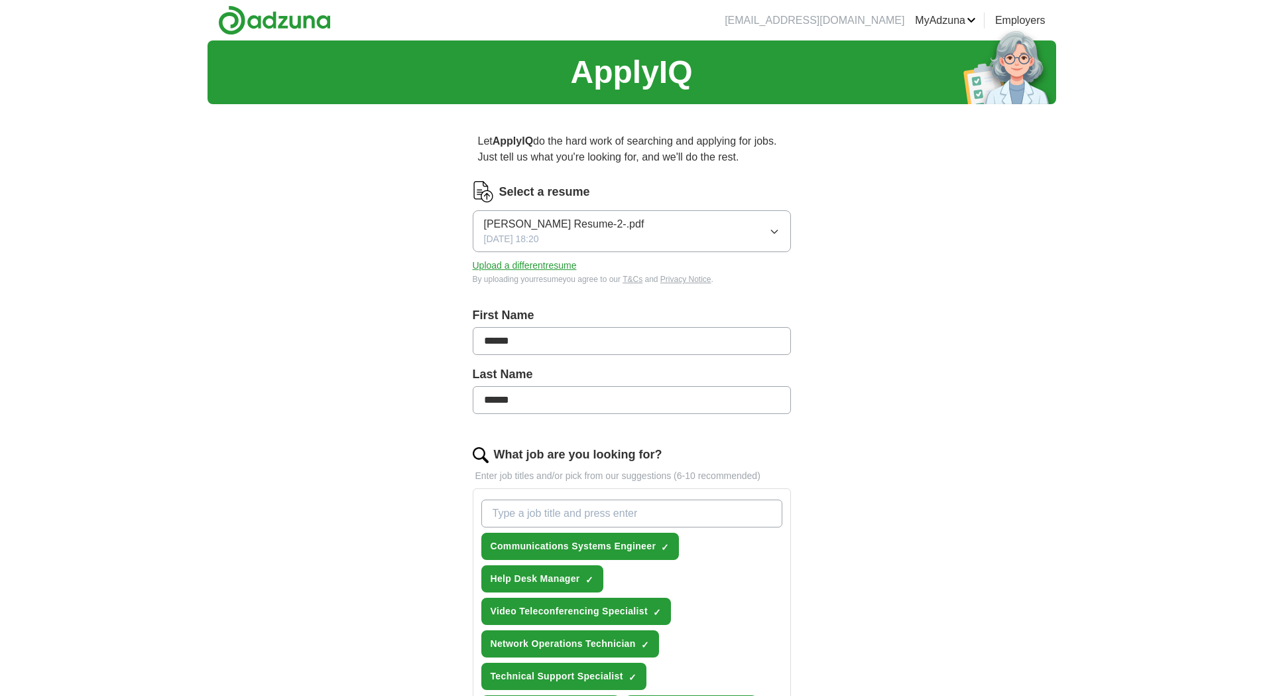
click at [287, 26] on img at bounding box center [274, 20] width 113 height 30
